Goal: Download file/media

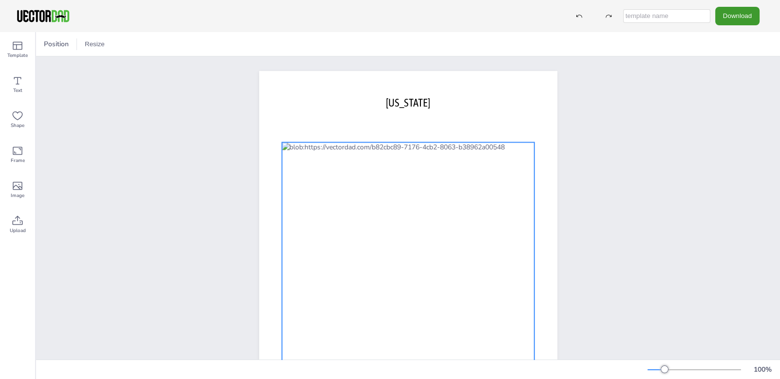
scroll to position [118, 0]
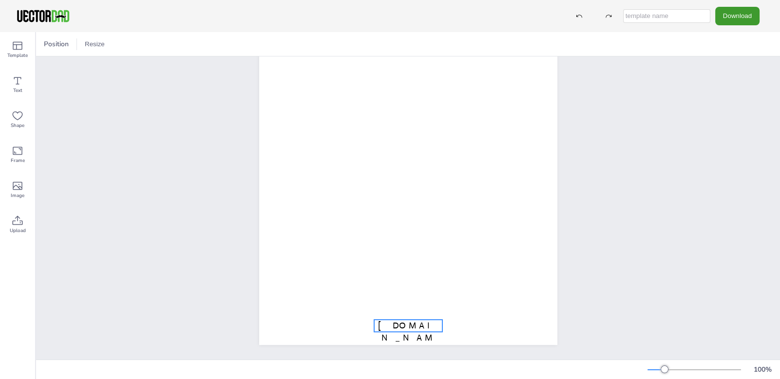
click at [396, 321] on span "[DOMAIN_NAME]" at bounding box center [408, 338] width 60 height 35
click at [381, 320] on p "[DOMAIN_NAME]" at bounding box center [408, 338] width 68 height 37
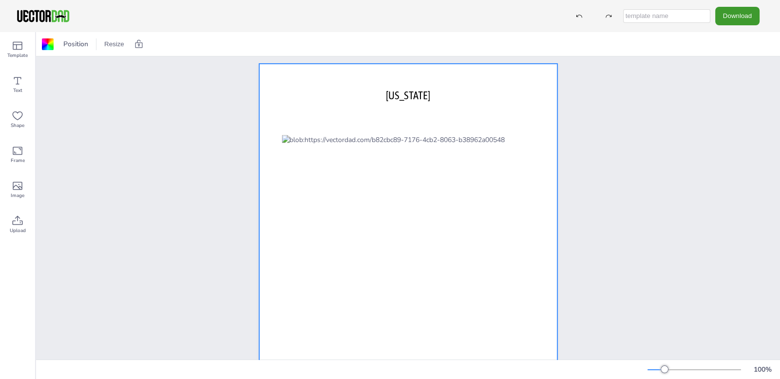
scroll to position [0, 0]
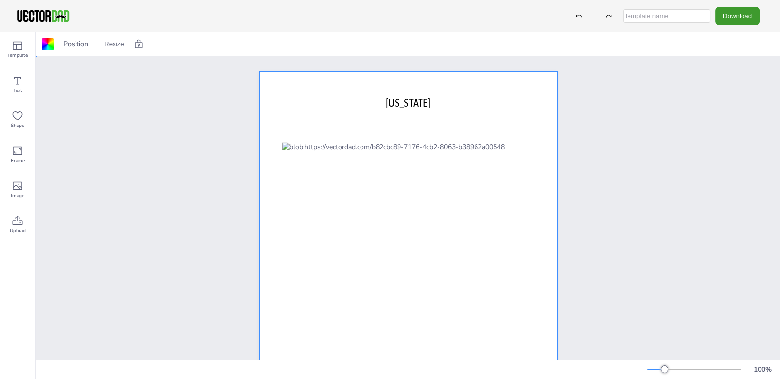
click at [404, 140] on div at bounding box center [408, 263] width 298 height 385
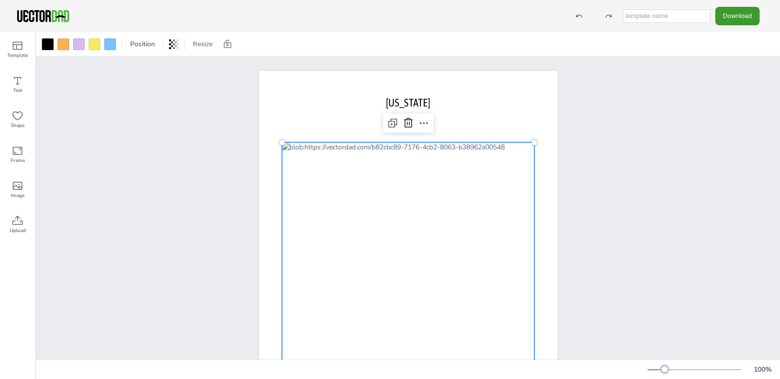
click at [401, 143] on div at bounding box center [408, 264] width 253 height 243
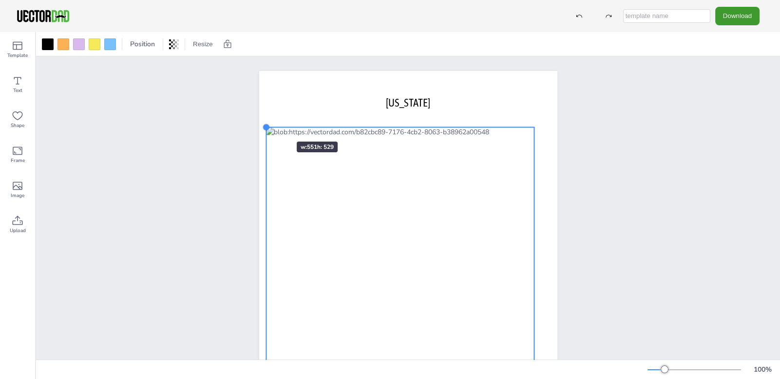
drag, startPoint x: 276, startPoint y: 139, endPoint x: 267, endPoint y: 124, distance: 17.2
click at [267, 124] on div "[DOMAIN_NAME] [US_STATE]" at bounding box center [408, 263] width 298 height 385
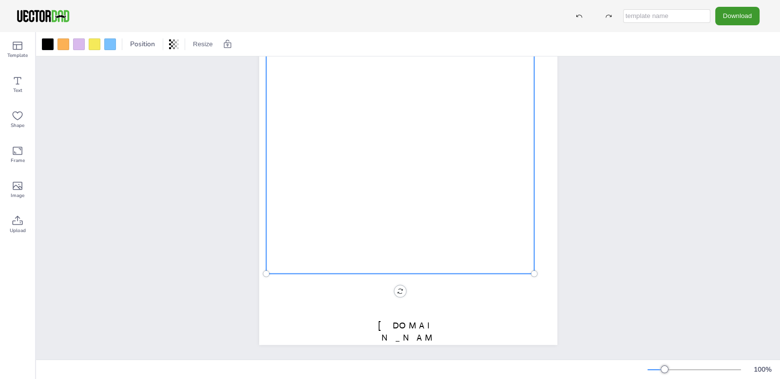
scroll to position [118, 0]
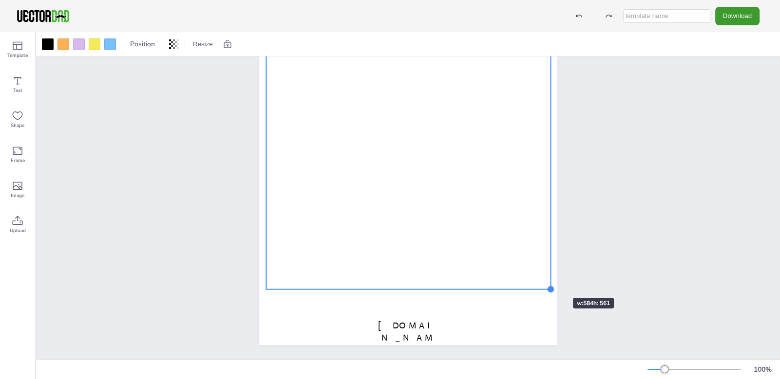
drag, startPoint x: 528, startPoint y: 265, endPoint x: 544, endPoint y: 281, distance: 22.0
click at [547, 285] on div at bounding box center [551, 289] width 8 height 8
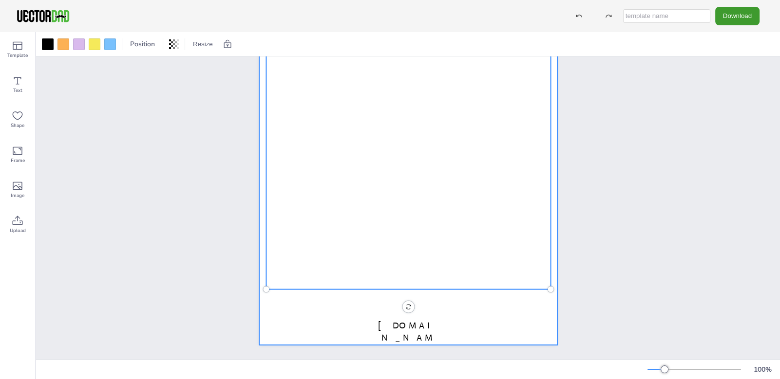
click at [499, 318] on div at bounding box center [408, 152] width 298 height 385
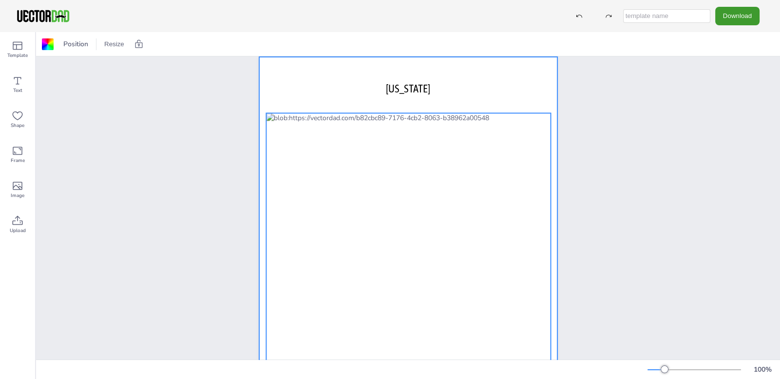
scroll to position [0, 0]
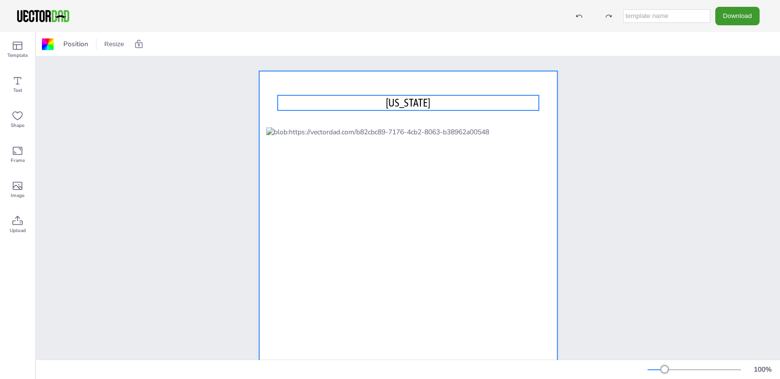
click at [412, 100] on span "[US_STATE]" at bounding box center [408, 102] width 44 height 13
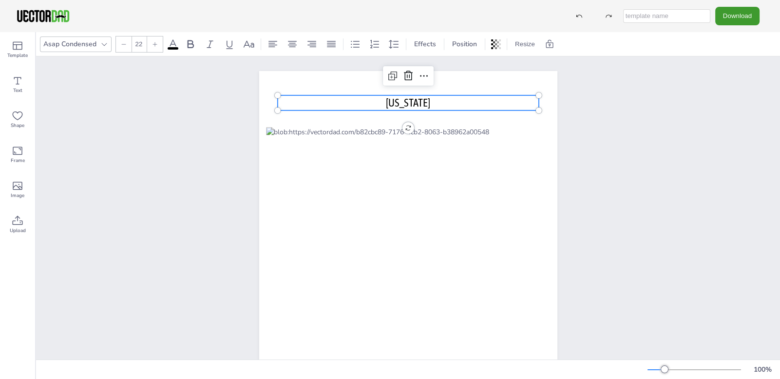
click at [423, 100] on p "[US_STATE]" at bounding box center [407, 102] width 261 height 15
click at [403, 100] on span "[US_STATE]" at bounding box center [408, 102] width 44 height 13
click at [405, 73] on icon at bounding box center [408, 76] width 12 height 12
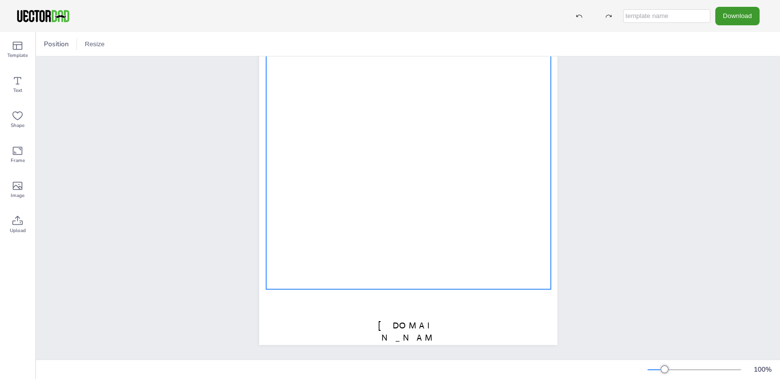
scroll to position [118, 0]
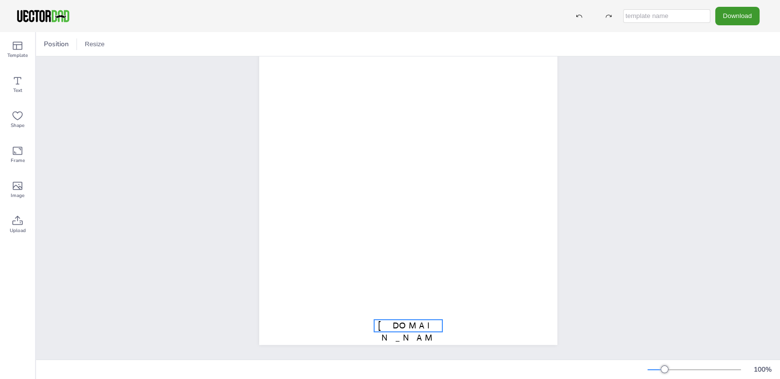
click at [409, 321] on span "[DOMAIN_NAME]" at bounding box center [408, 338] width 60 height 35
click at [650, 16] on input "text" at bounding box center [666, 16] width 87 height 14
type input "FL Counties"
click at [738, 13] on button "Download" at bounding box center [737, 16] width 44 height 18
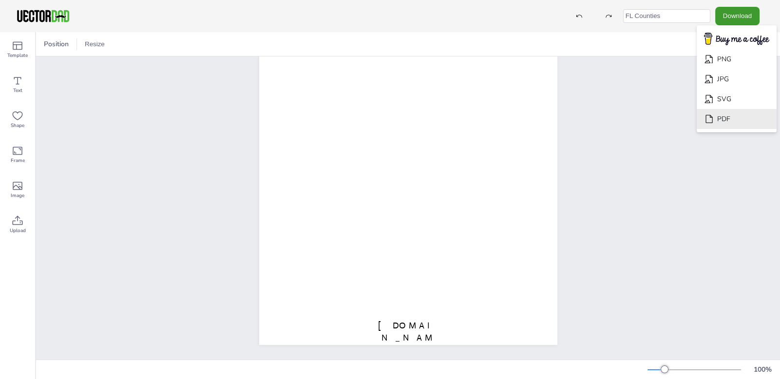
click at [726, 119] on li "PDF" at bounding box center [737, 119] width 80 height 20
